Goal: Task Accomplishment & Management: Manage account settings

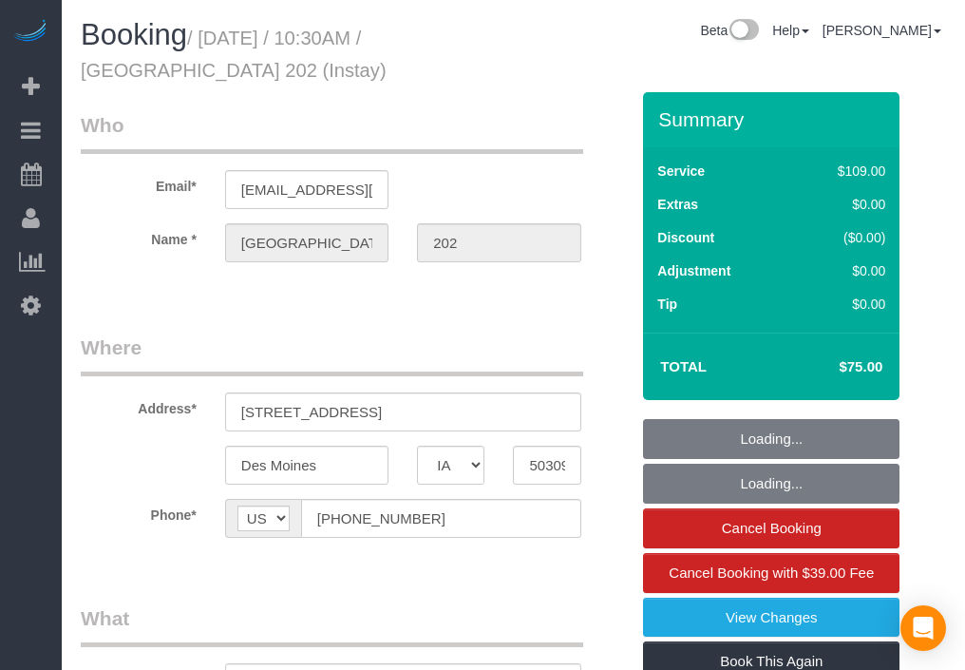
select select "IA"
click at [559, 78] on div "Booking / [DATE] / 10:30AM / [GEOGRAPHIC_DATA] 202 (Instay) Beta Help Help Docs…" at bounding box center [513, 55] width 894 height 73
click at [587, 73] on div "Booking / [DATE] / 10:30AM / [GEOGRAPHIC_DATA] 202 (Instay) Beta Help Help Docs…" at bounding box center [513, 55] width 894 height 73
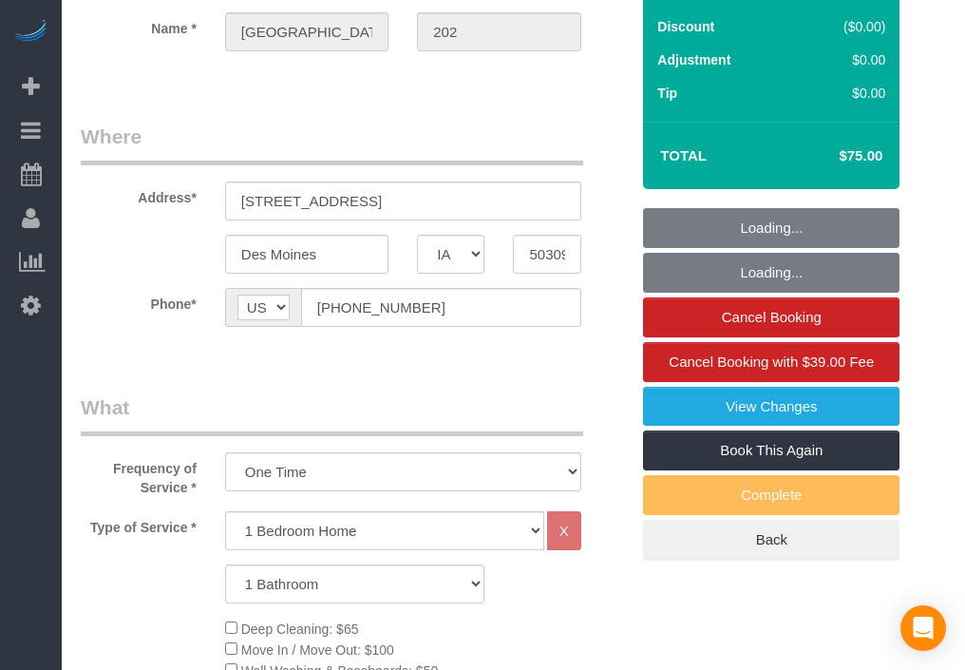
select select "object:751"
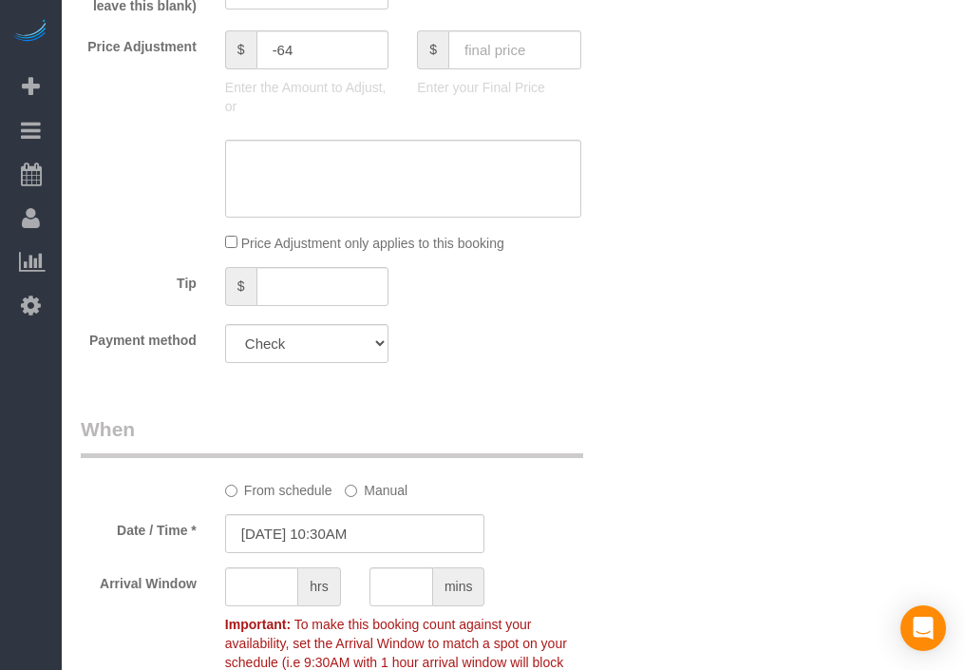
scroll to position [1734, 0]
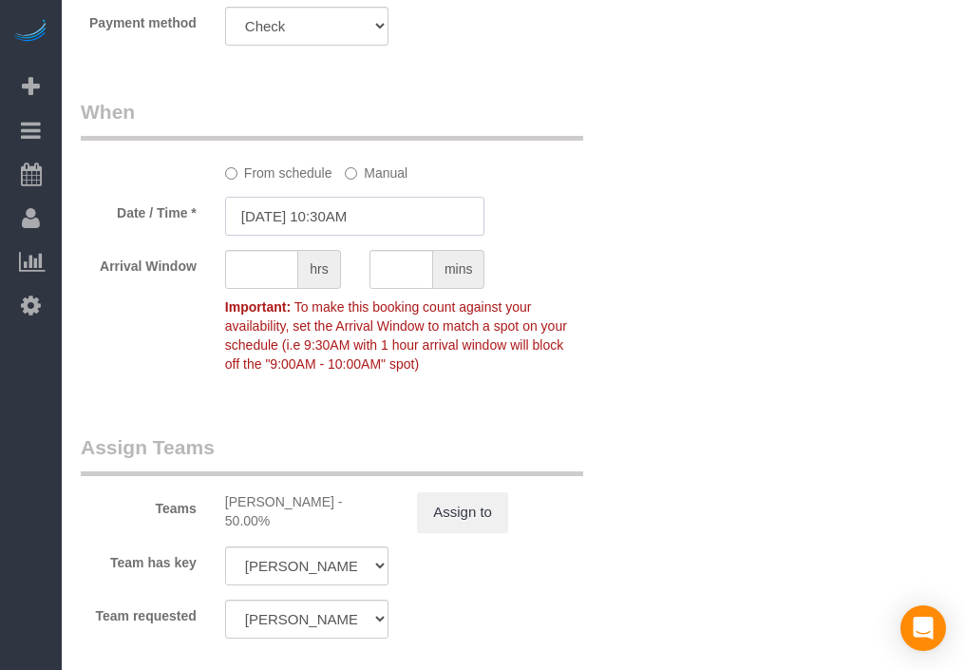
click at [259, 225] on input "[DATE] 10:30AM" at bounding box center [355, 216] width 260 height 39
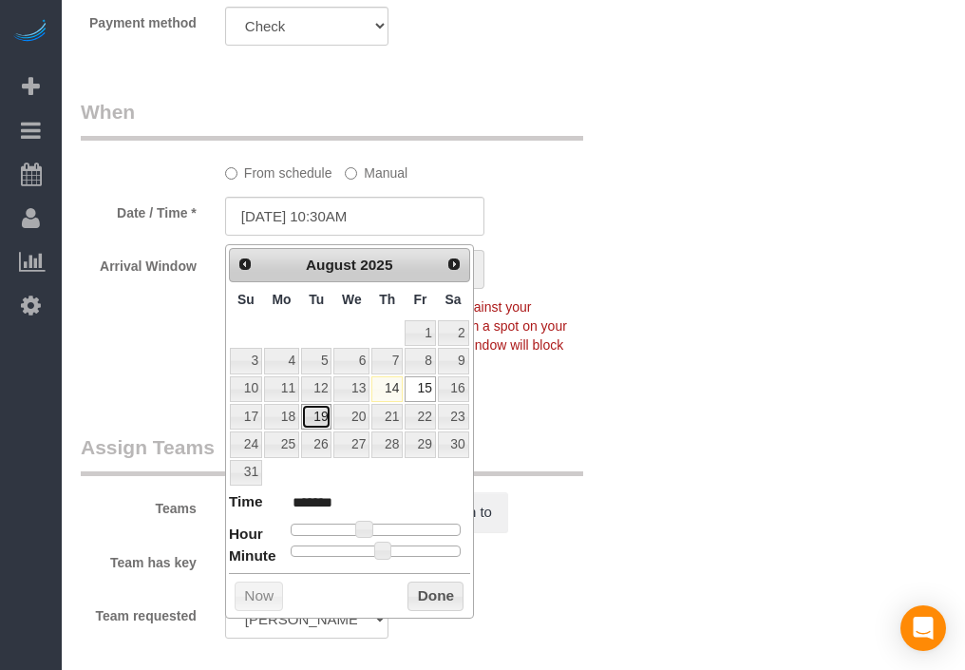
click at [311, 418] on link "19" at bounding box center [316, 417] width 30 height 26
type input "[DATE] 10:30AM"
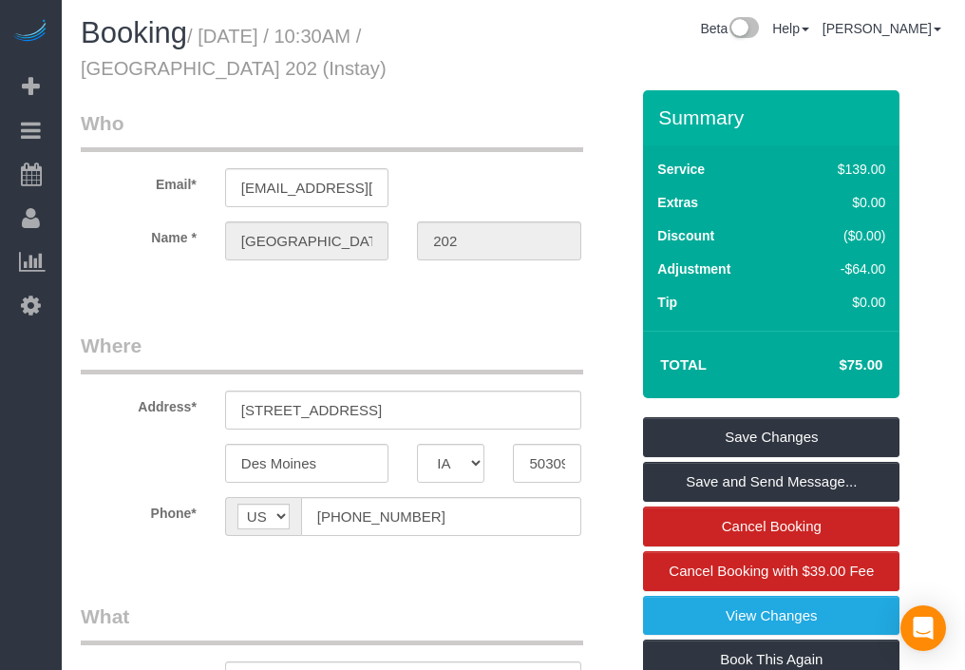
scroll to position [0, 0]
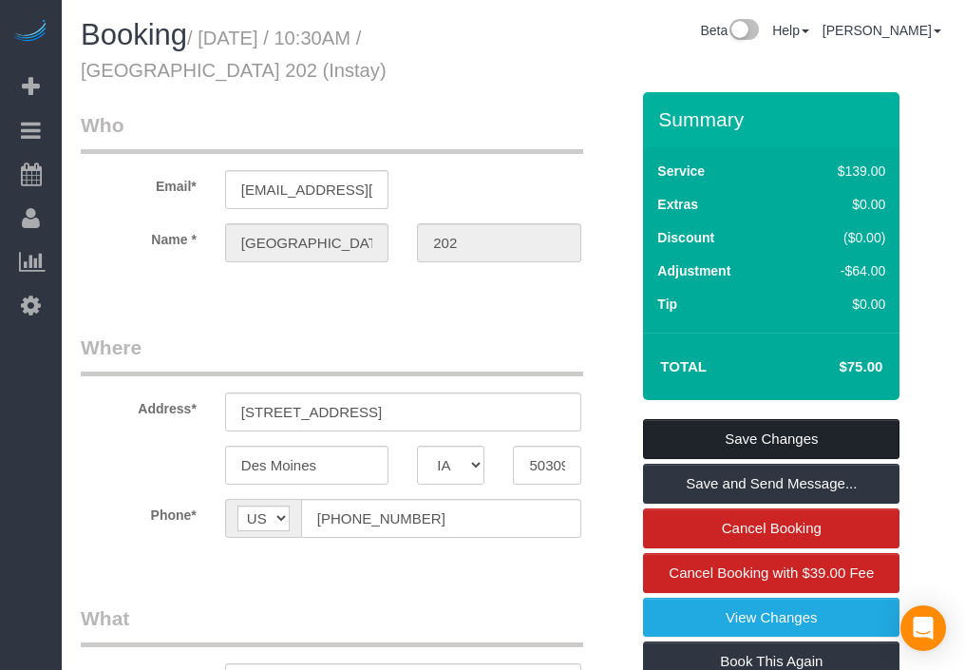
click at [793, 435] on link "Save Changes" at bounding box center [771, 439] width 256 height 40
